Goal: Task Accomplishment & Management: Complete application form

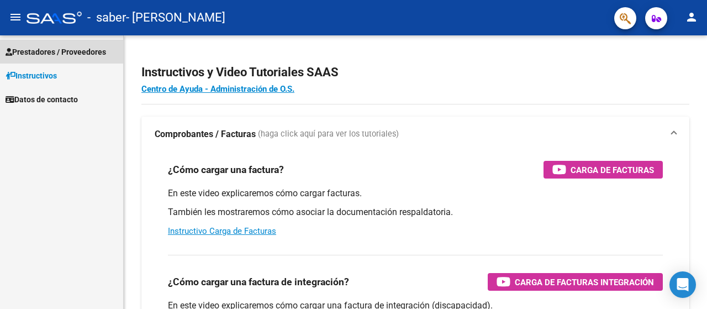
click at [50, 52] on span "Prestadores / Proveedores" at bounding box center [56, 52] width 101 height 12
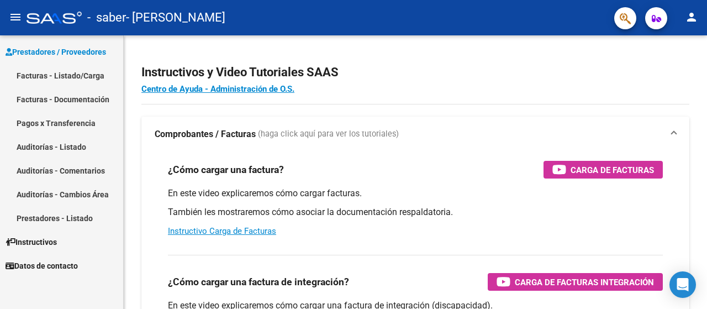
click at [55, 72] on link "Facturas - Listado/Carga" at bounding box center [61, 76] width 123 height 24
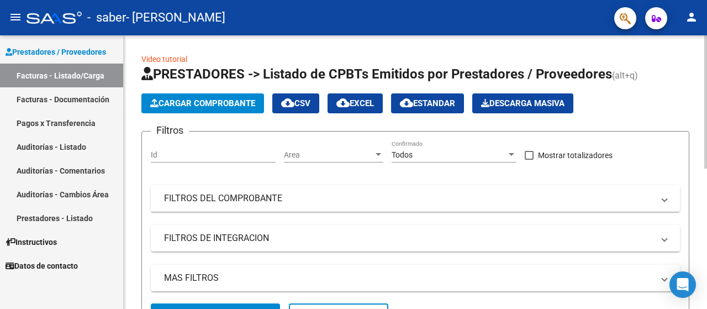
click at [221, 107] on span "Cargar Comprobante" at bounding box center [202, 103] width 105 height 10
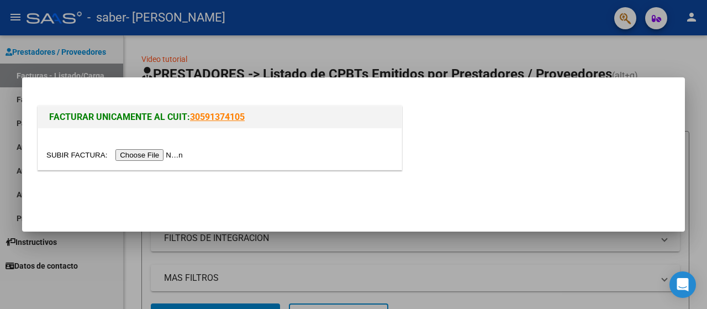
click at [130, 152] on input "file" at bounding box center [116, 155] width 140 height 12
click at [181, 153] on input "file" at bounding box center [116, 155] width 140 height 12
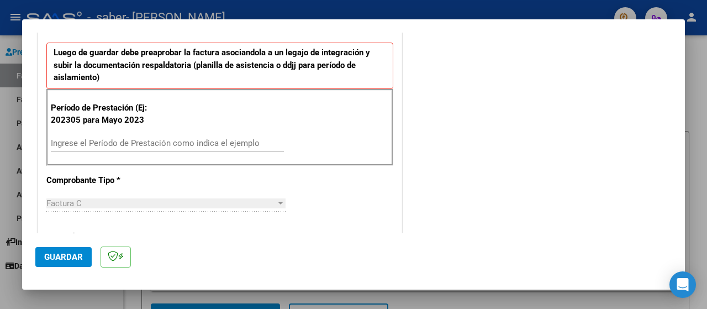
scroll to position [286, 0]
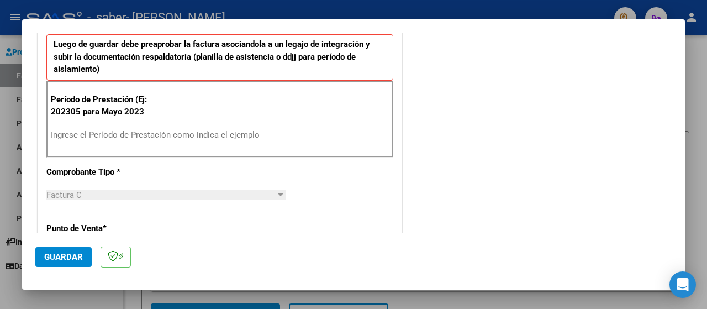
click at [206, 127] on div "Ingrese el Período de Prestación como indica el ejemplo" at bounding box center [167, 135] width 233 height 17
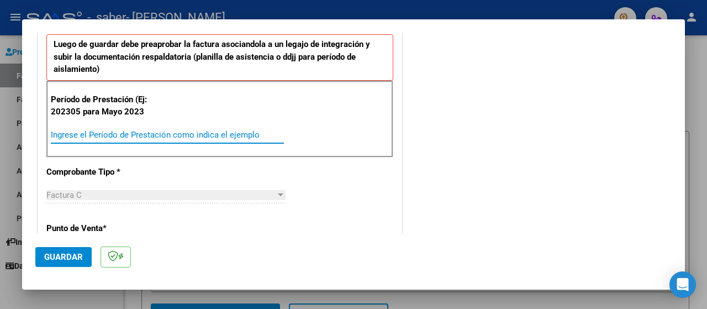
click at [207, 132] on input "Ingrese el Período de Prestación como indica el ejemplo" at bounding box center [167, 135] width 233 height 10
type input "202507"
click at [61, 259] on span "Guardar" at bounding box center [63, 257] width 39 height 10
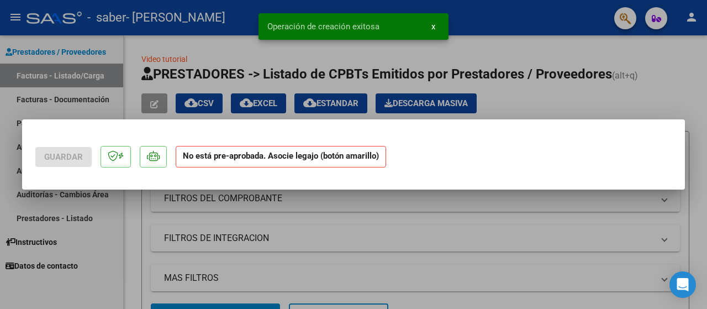
scroll to position [0, 0]
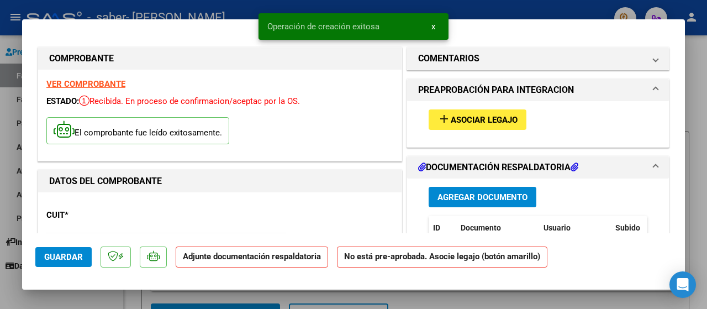
click at [451, 118] on span "Asociar Legajo" at bounding box center [484, 120] width 67 height 10
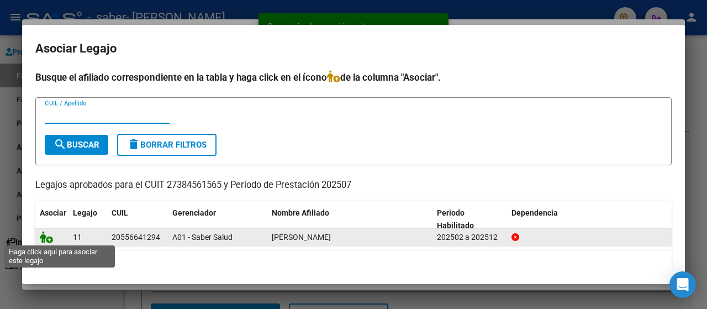
click at [48, 238] on icon at bounding box center [46, 237] width 13 height 12
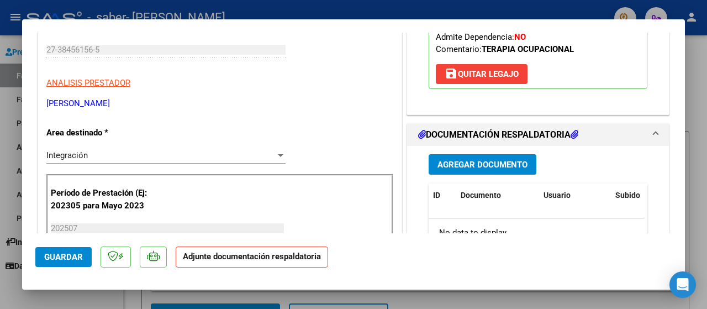
scroll to position [269, 0]
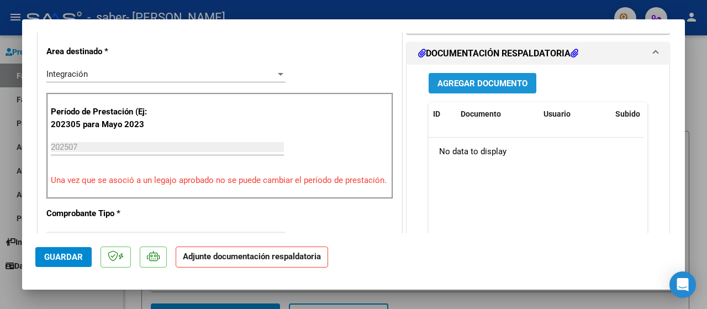
click at [504, 78] on span "Agregar Documento" at bounding box center [483, 83] width 90 height 10
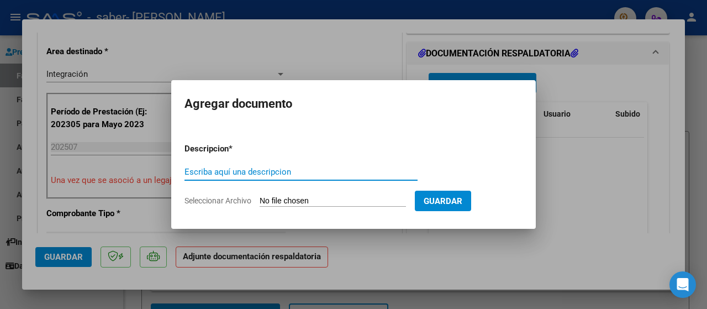
drag, startPoint x: 236, startPoint y: 171, endPoint x: 245, endPoint y: 169, distance: 8.6
click at [236, 171] on input "Escriba aquí una descripcion" at bounding box center [301, 172] width 233 height 10
type input "Planilla de asistencia"
click at [265, 198] on input "Seleccionar Archivo" at bounding box center [333, 201] width 146 height 10
type input "C:\fakepath\[PERSON_NAME] planilla julio.pdf.pdf"
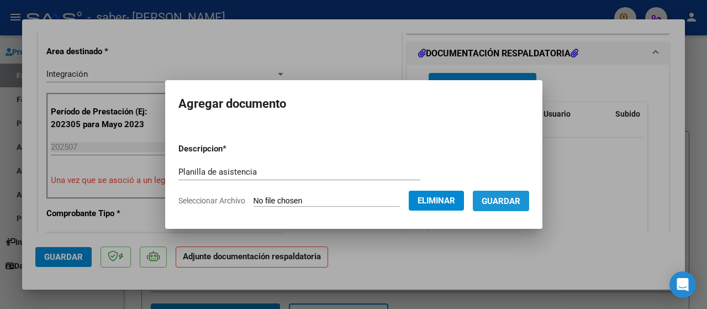
click at [520, 199] on span "Guardar" at bounding box center [501, 201] width 39 height 10
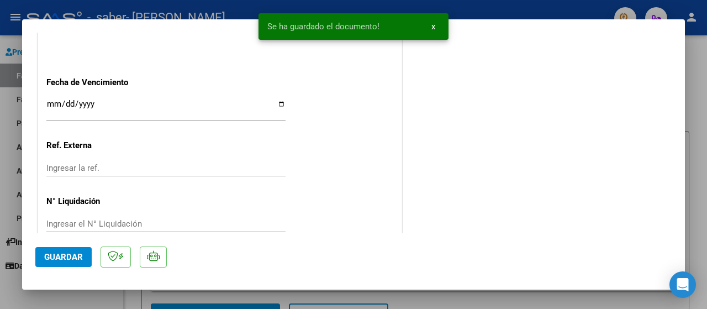
scroll to position [798, 0]
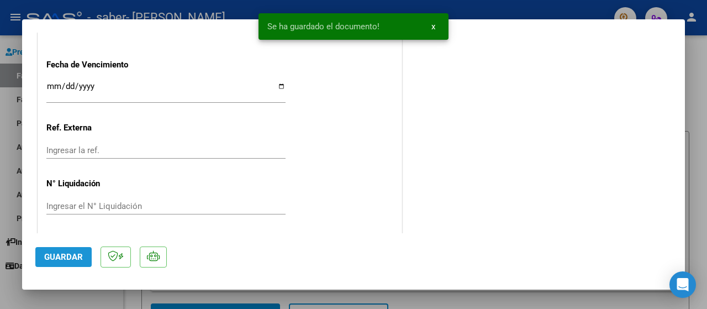
click at [66, 260] on span "Guardar" at bounding box center [63, 257] width 39 height 10
click at [65, 250] on button "Guardar" at bounding box center [63, 257] width 56 height 20
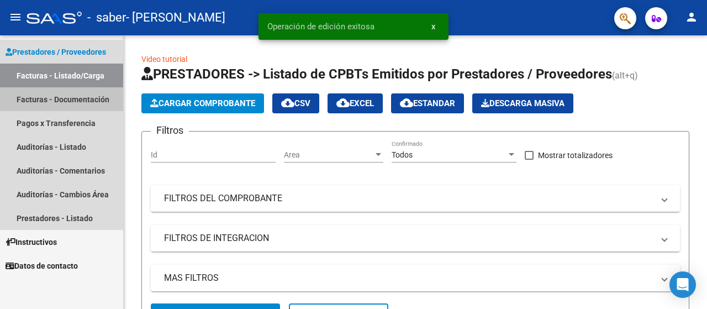
click at [70, 99] on link "Facturas - Documentación" at bounding box center [61, 99] width 123 height 24
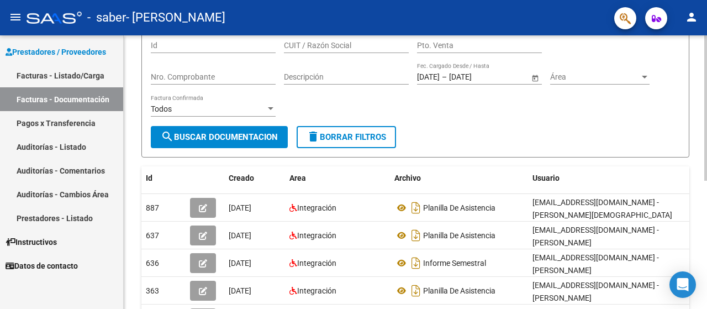
scroll to position [97, 0]
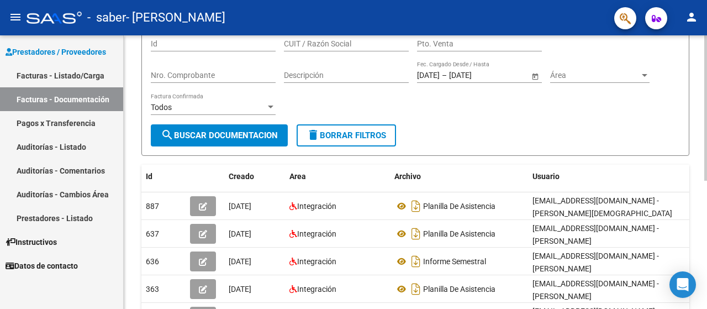
click at [707, 204] on div at bounding box center [705, 160] width 3 height 145
